Goal: Information Seeking & Learning: Find specific fact

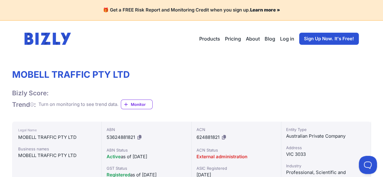
click at [168, 84] on div "MOBELL TRAFFIC PTY LTD Bizly Score: View Risk Score — It's Free! View Risk Scor…" at bounding box center [191, 89] width 359 height 41
click at [81, 77] on h1 "MOBELL TRAFFIC PTY LTD" at bounding box center [82, 74] width 141 height 11
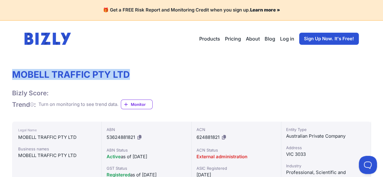
click at [81, 77] on h1 "MOBELL TRAFFIC PTY LTD" at bounding box center [82, 74] width 141 height 11
copy h1 "MOBELL TRAFFIC PTY LTD"
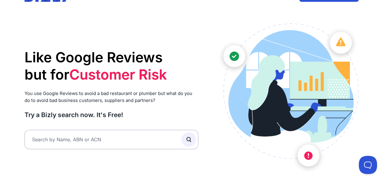
scroll to position [44, 0]
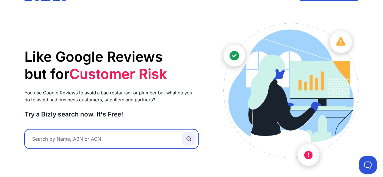
click at [115, 142] on input "text" at bounding box center [112, 138] width 174 height 19
paste input "34 139 666 247"
type input "34 139 666 247"
click at [182, 132] on button "submit" at bounding box center [189, 139] width 15 height 15
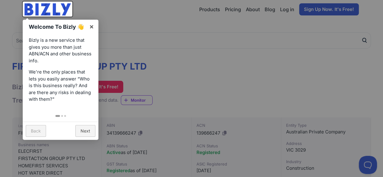
scroll to position [34, 0]
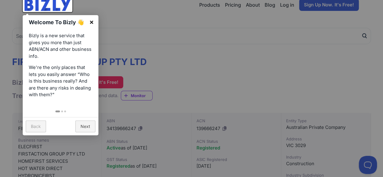
click at [90, 23] on link "×" at bounding box center [92, 22] width 14 height 14
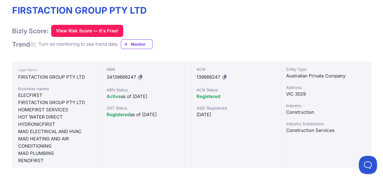
scroll to position [0, 0]
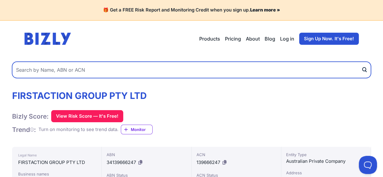
click at [134, 71] on input "text" at bounding box center [191, 70] width 359 height 16
paste input "99 650 819 453"
type input "99 650 819 453"
click at [362, 62] on button "submit" at bounding box center [367, 70] width 10 height 16
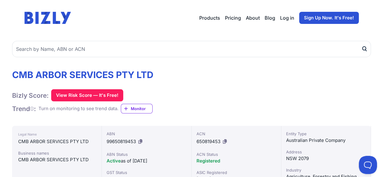
scroll to position [20, 0]
